Goal: Navigation & Orientation: Find specific page/section

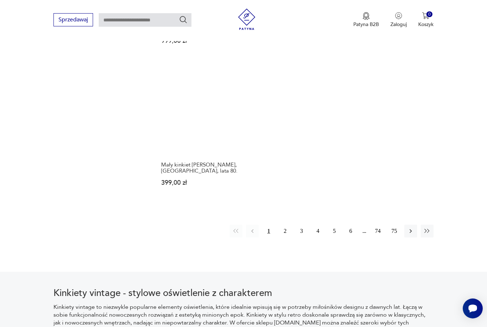
scroll to position [1032, 0]
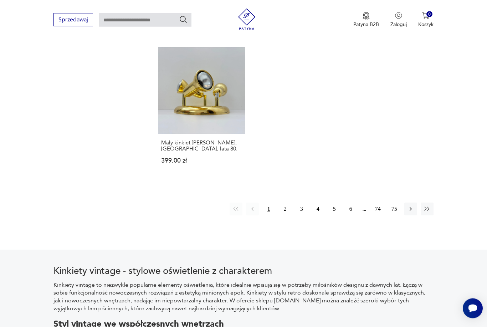
click at [286, 204] on button "2" at bounding box center [285, 209] width 13 height 13
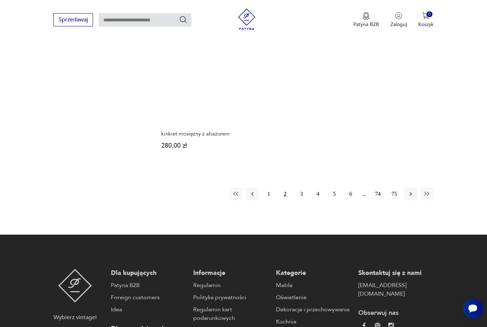
scroll to position [1080, 0]
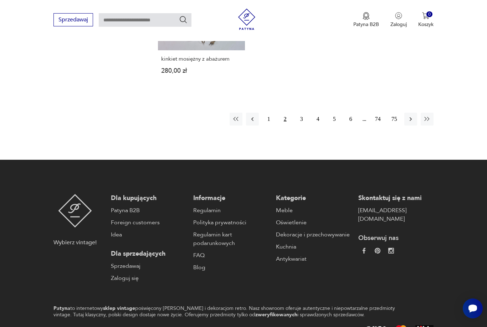
click at [304, 126] on button "3" at bounding box center [301, 119] width 13 height 13
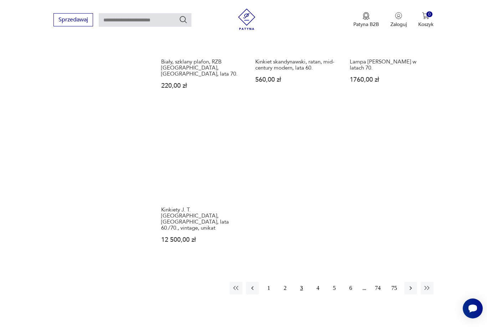
scroll to position [947, 0]
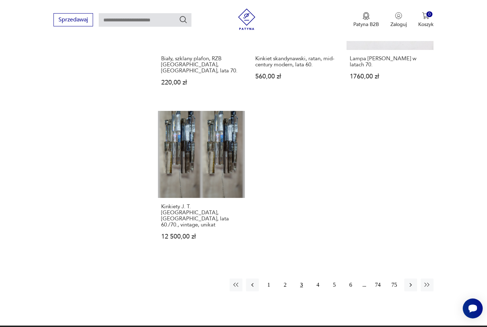
click at [318, 291] on button "4" at bounding box center [318, 285] width 13 height 13
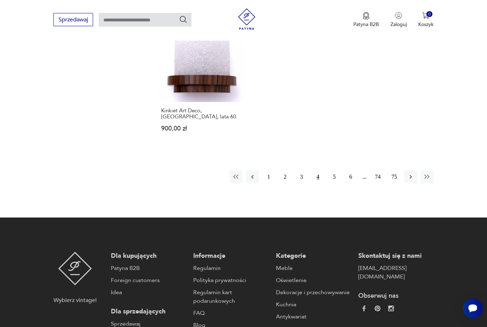
scroll to position [1091, 0]
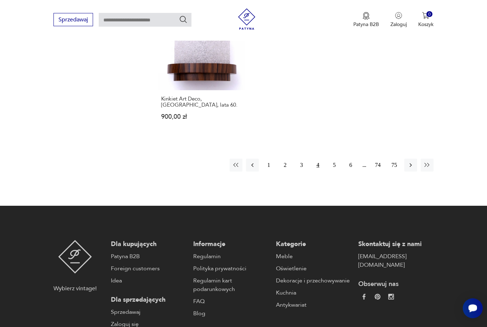
click at [335, 172] on button "5" at bounding box center [334, 165] width 13 height 13
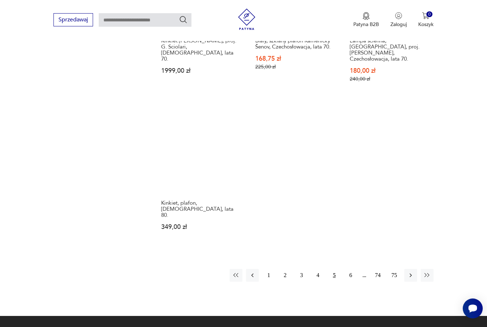
scroll to position [1017, 0]
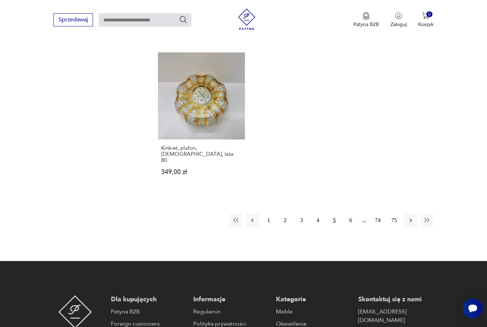
click at [348, 223] on button "6" at bounding box center [351, 220] width 13 height 13
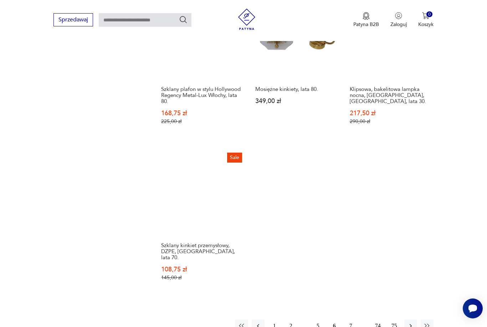
scroll to position [1007, 0]
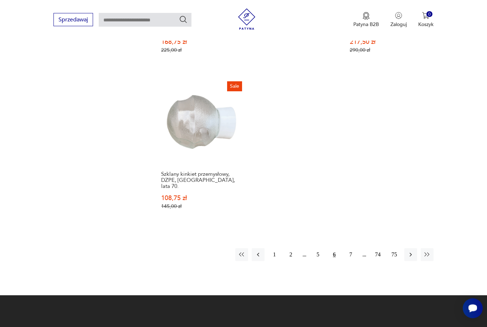
click at [350, 261] on button "7" at bounding box center [351, 255] width 13 height 13
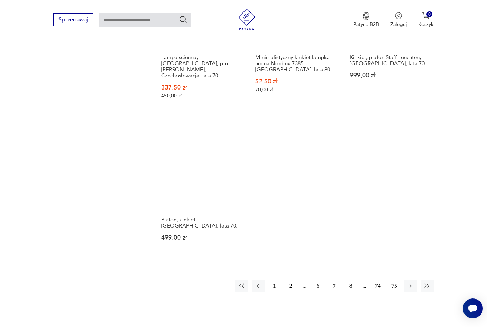
scroll to position [1057, 0]
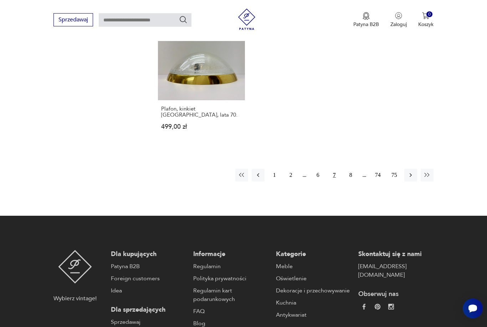
click at [350, 182] on button "8" at bounding box center [351, 175] width 13 height 13
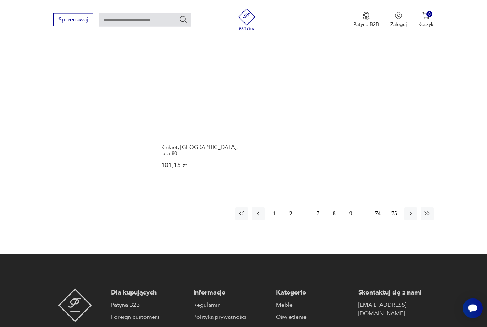
scroll to position [1041, 0]
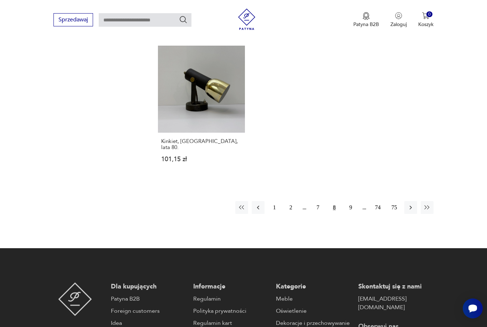
click at [353, 213] on button "9" at bounding box center [351, 207] width 13 height 13
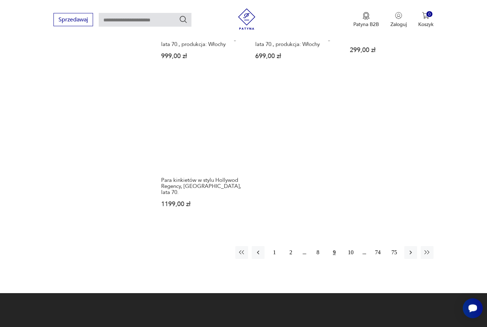
scroll to position [985, 0]
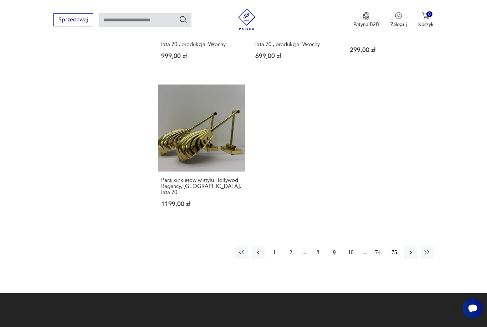
click at [350, 259] on button "10" at bounding box center [351, 252] width 13 height 13
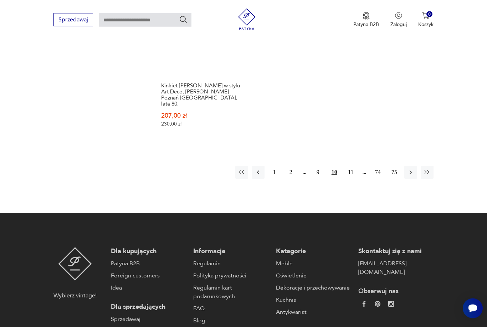
scroll to position [1134, 0]
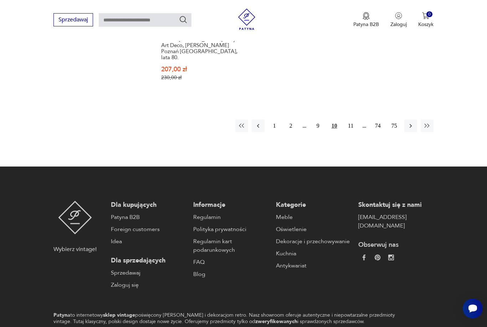
click at [352, 127] on button "11" at bounding box center [351, 125] width 13 height 13
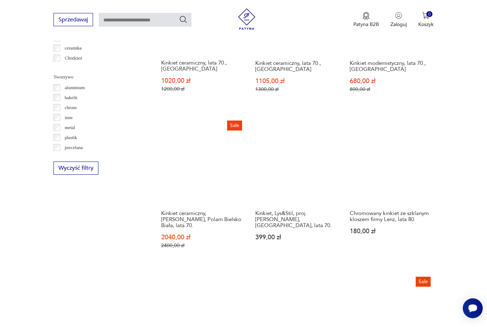
scroll to position [630, 0]
